Goal: Information Seeking & Learning: Check status

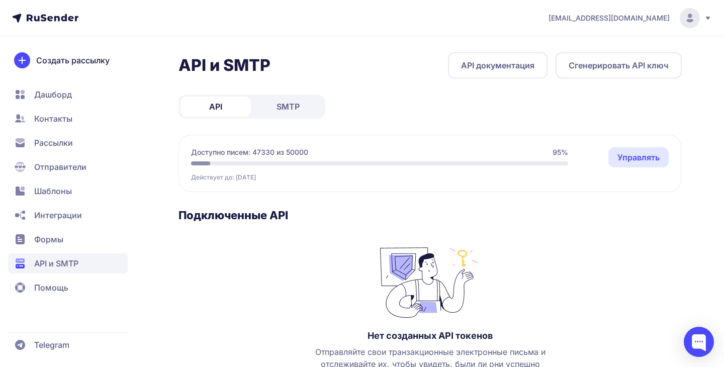
click at [287, 102] on span "SMTP" at bounding box center [288, 107] width 23 height 12
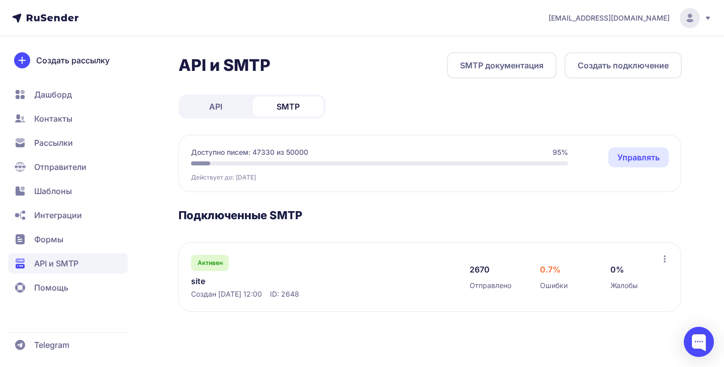
click at [213, 266] on span "Активен" at bounding box center [210, 263] width 25 height 8
click at [664, 262] on icon at bounding box center [665, 259] width 2 height 7
click at [262, 294] on span "Создан 20.09.2025, 12:00" at bounding box center [226, 294] width 71 height 10
click at [209, 260] on span "Активен" at bounding box center [210, 263] width 25 height 8
click at [237, 161] on div at bounding box center [379, 163] width 377 height 4
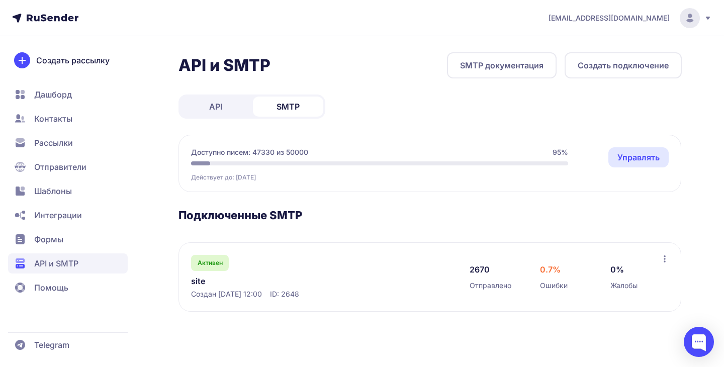
click at [227, 102] on link "API" at bounding box center [216, 107] width 70 height 20
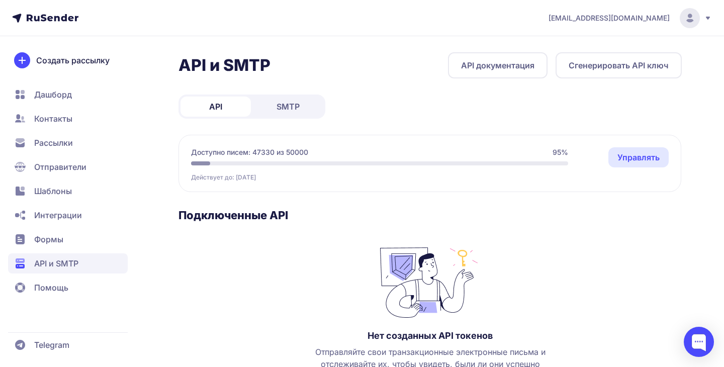
click at [710, 19] on icon at bounding box center [708, 18] width 8 height 8
click at [587, 49] on span "Аккаунт" at bounding box center [579, 49] width 32 height 12
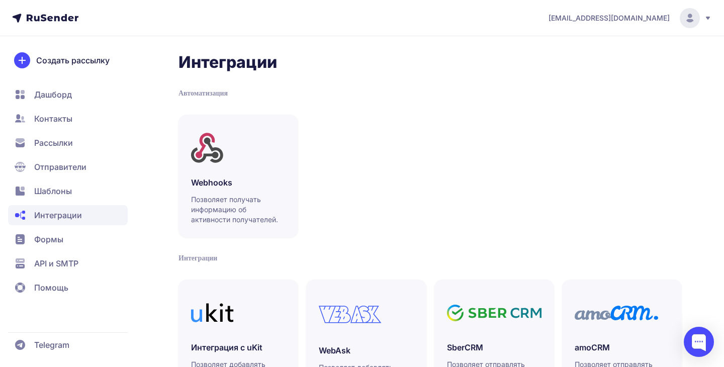
click at [68, 242] on span "Формы" at bounding box center [68, 239] width 120 height 20
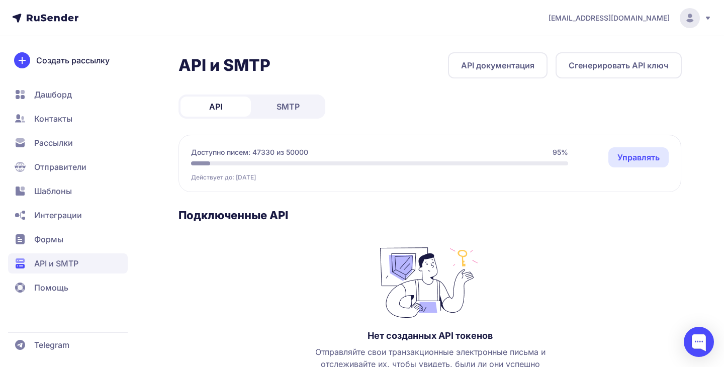
click at [558, 154] on span "95%" at bounding box center [561, 152] width 16 height 10
click at [638, 156] on link "Управлять" at bounding box center [639, 157] width 60 height 20
click at [287, 108] on span "SMTP" at bounding box center [288, 107] width 23 height 12
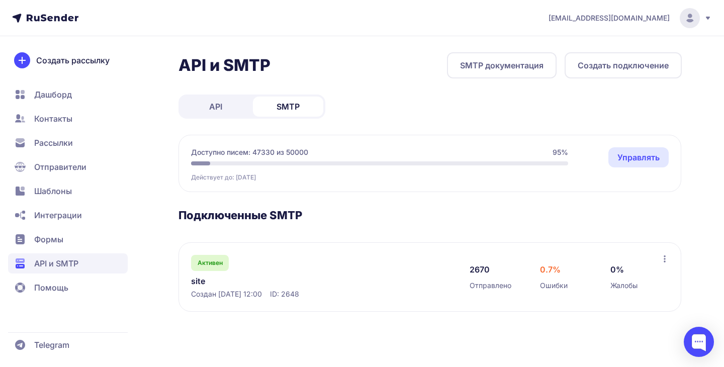
click at [289, 160] on div "Доступно писем: 47330 из 50000 95% Действует до: 20.10.2025 Управлять" at bounding box center [379, 164] width 377 height 34
click at [256, 177] on span "Действует до: [DATE]" at bounding box center [223, 178] width 65 height 8
click at [72, 163] on span "Отправители" at bounding box center [60, 167] width 52 height 12
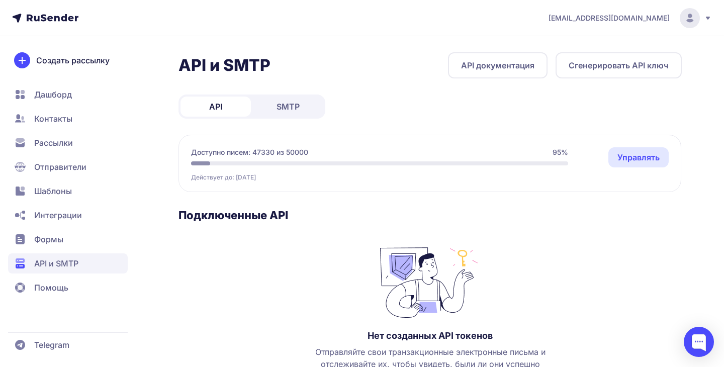
click at [492, 73] on link "API документация" at bounding box center [498, 65] width 100 height 26
click at [700, 344] on div at bounding box center [699, 342] width 30 height 30
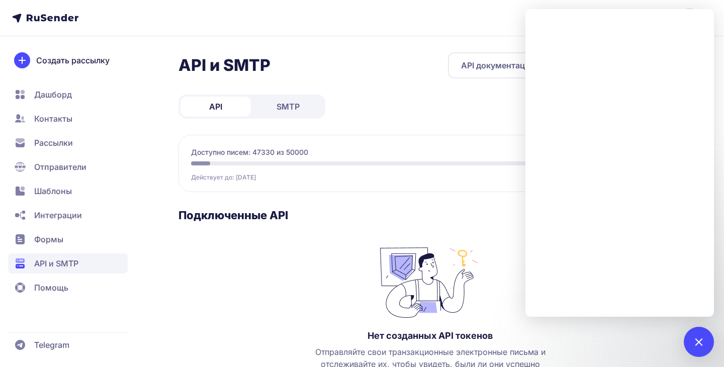
click at [467, 248] on img at bounding box center [430, 279] width 101 height 75
click at [450, 221] on h3 "Подключенные API" at bounding box center [430, 215] width 503 height 14
click at [693, 344] on div at bounding box center [699, 342] width 30 height 30
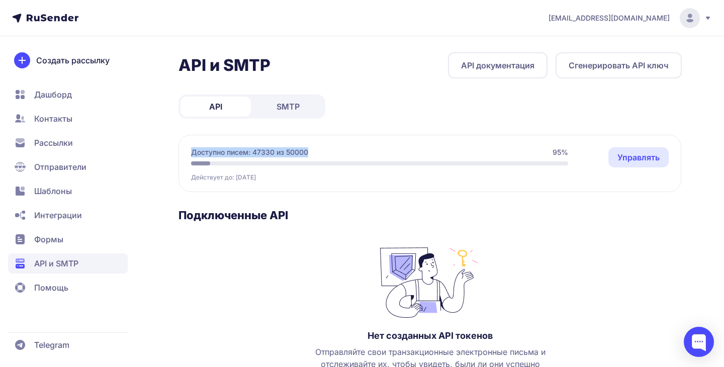
drag, startPoint x: 310, startPoint y: 152, endPoint x: 190, endPoint y: 154, distance: 120.2
click at [190, 153] on div "Доступно писем: 47330 из 50000 95% Действует до: 20.10.2025 Управлять Управлять" at bounding box center [430, 163] width 503 height 57
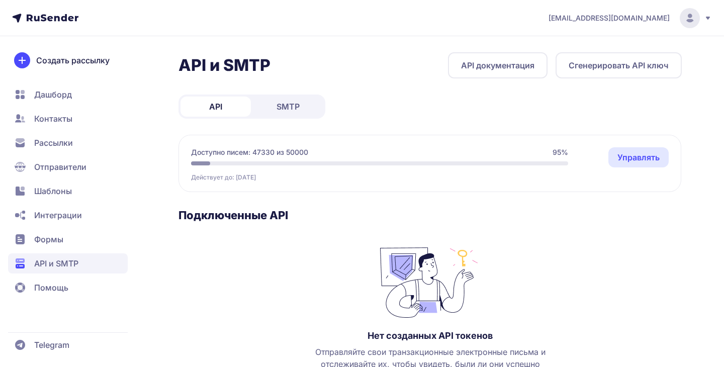
click at [300, 105] on link "SMTP" at bounding box center [288, 107] width 70 height 20
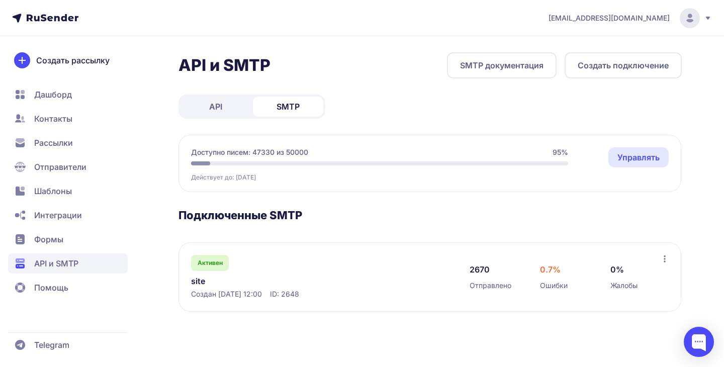
click at [228, 112] on link "API" at bounding box center [216, 107] width 70 height 20
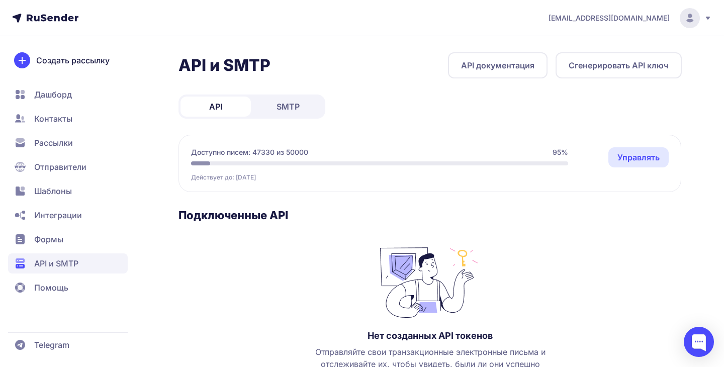
click at [38, 239] on span "Формы" at bounding box center [48, 239] width 29 height 12
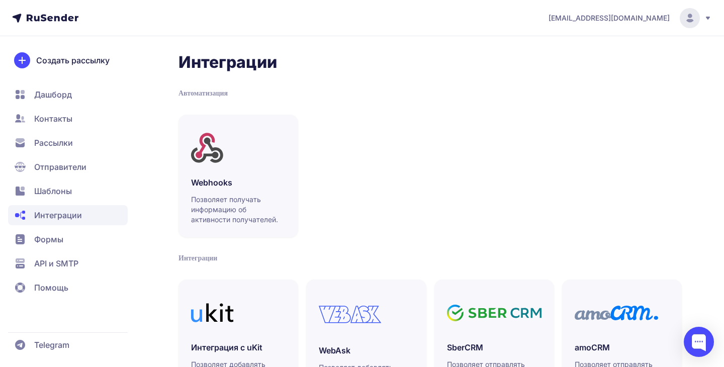
click at [68, 192] on span "Шаблоны" at bounding box center [53, 191] width 38 height 12
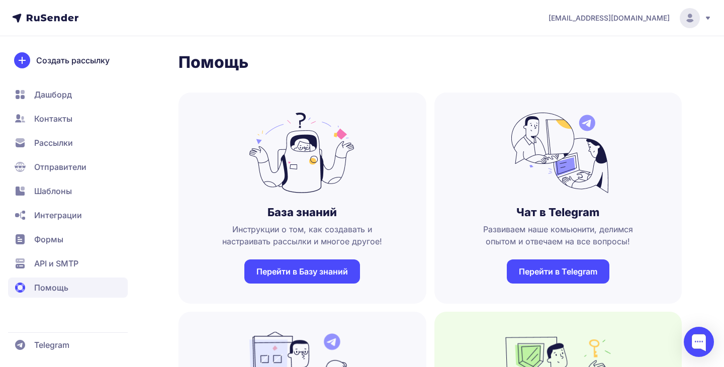
click at [42, 271] on span "API и SMTP" at bounding box center [68, 263] width 120 height 20
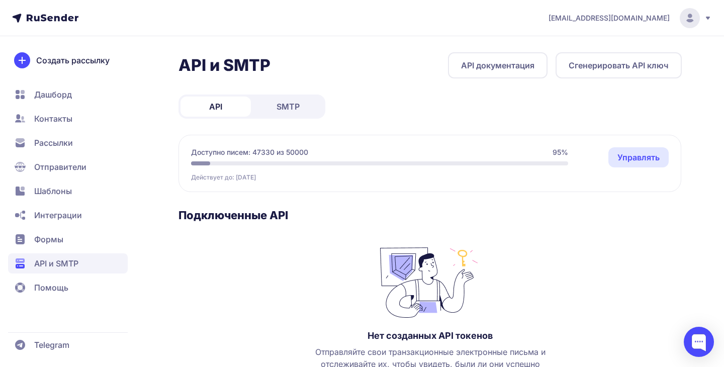
click at [205, 182] on span "Действует до: 20.10.2025" at bounding box center [223, 178] width 65 height 8
click at [253, 180] on span "Действует до: 20.10.2025" at bounding box center [223, 178] width 65 height 8
click at [262, 221] on h3 "Подключенные API" at bounding box center [430, 215] width 503 height 14
click at [613, 158] on link "Управлять" at bounding box center [639, 157] width 60 height 20
